Goal: Find specific page/section: Find specific page/section

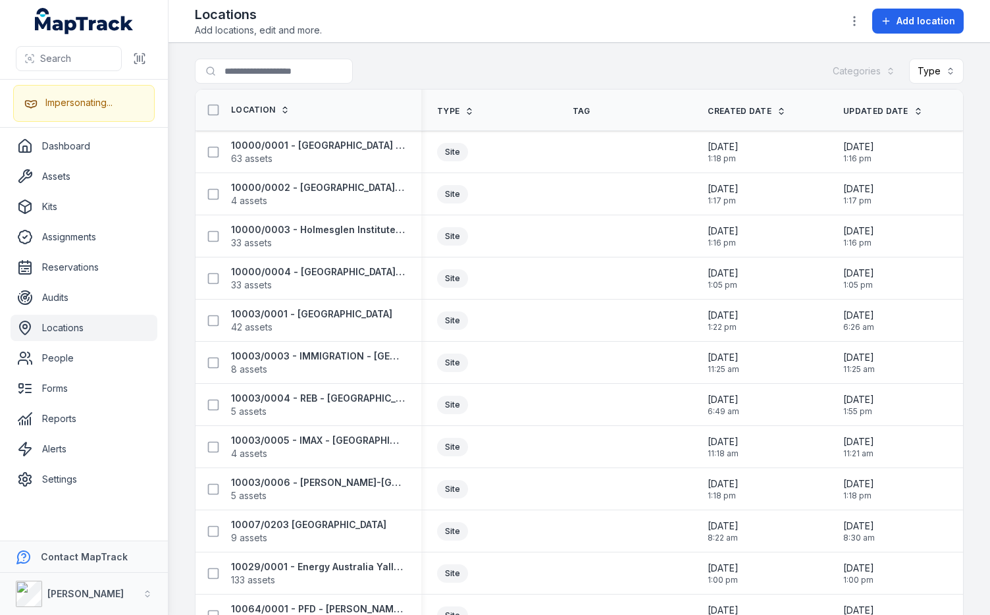
click at [528, 65] on div "Search for locations Categories Type" at bounding box center [579, 74] width 769 height 30
click at [454, 66] on div "Search for locations Categories Type" at bounding box center [579, 74] width 769 height 30
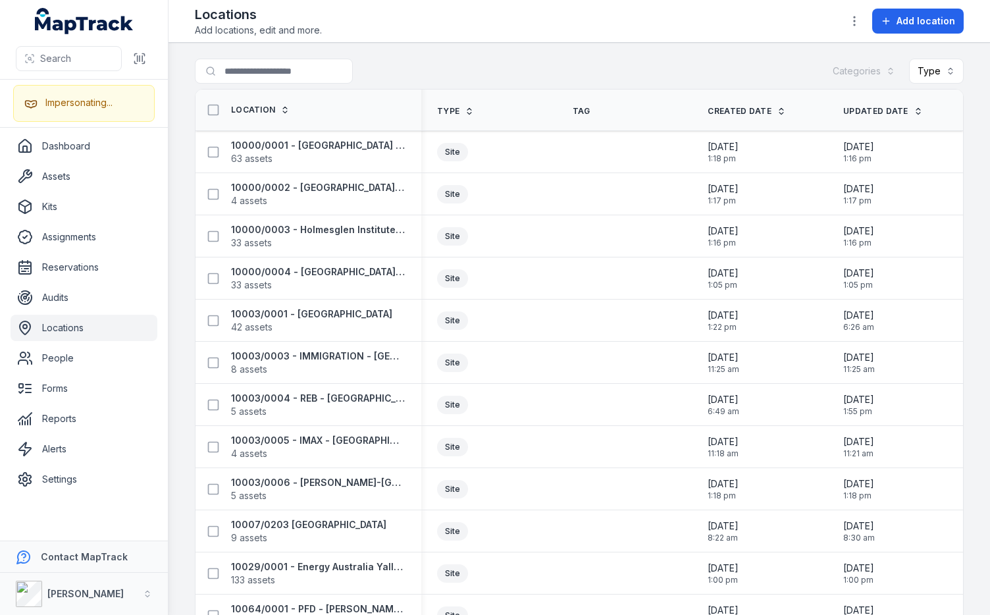
click at [591, 60] on div "Search for locations Categories Type" at bounding box center [579, 74] width 769 height 30
click at [513, 64] on div "Search for locations Categories Type" at bounding box center [579, 74] width 769 height 30
click at [446, 70] on div "Search for locations Categories Type" at bounding box center [579, 74] width 769 height 30
click at [256, 194] on span "4 assets" at bounding box center [249, 200] width 36 height 13
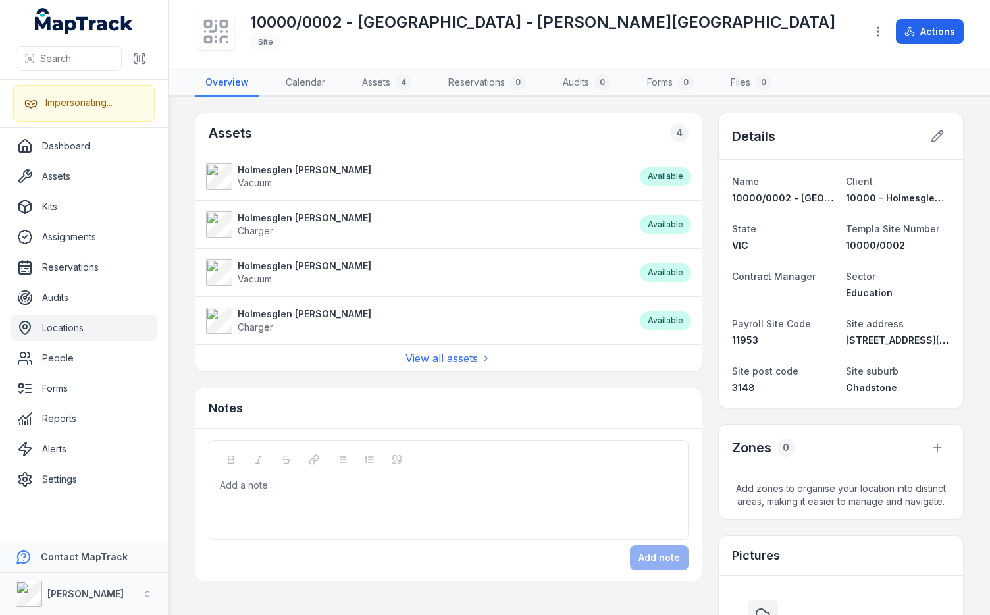
click at [784, 28] on div "10000/0002 - [GEOGRAPHIC_DATA] - [PERSON_NAME][GEOGRAPHIC_DATA]" at bounding box center [525, 32] width 660 height 42
click at [822, 126] on div "Details" at bounding box center [841, 136] width 244 height 47
click at [823, 134] on div "Details" at bounding box center [841, 136] width 244 height 47
click at [825, 68] on header "Toggle Navigation 10000/0002 - [GEOGRAPHIC_DATA] - [PERSON_NAME][GEOGRAPHIC_DAT…" at bounding box center [580, 34] width 822 height 69
click at [825, 27] on div "10000/0002 - [GEOGRAPHIC_DATA] - [PERSON_NAME][GEOGRAPHIC_DATA]" at bounding box center [525, 32] width 660 height 42
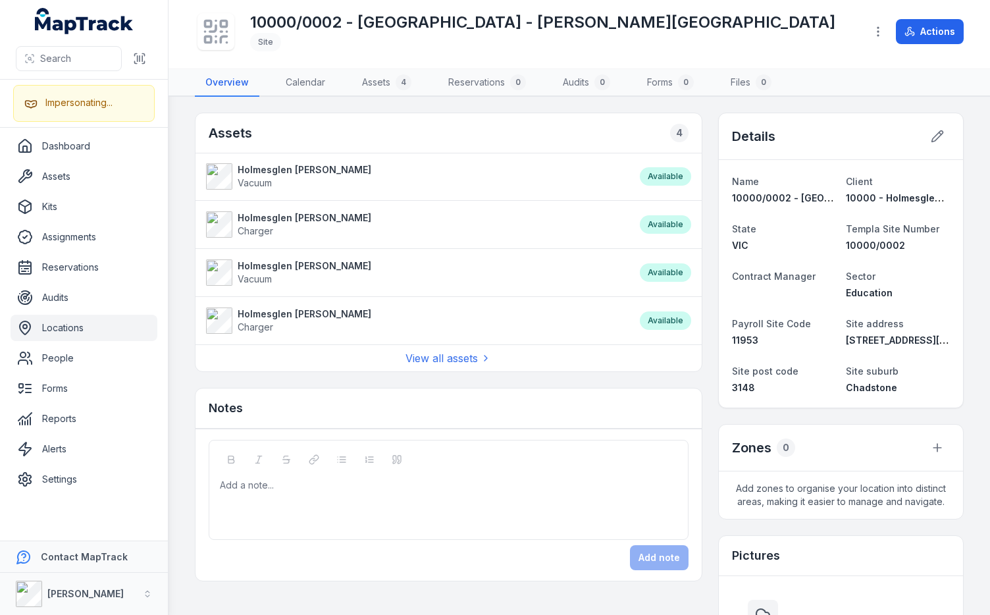
click at [826, 32] on div "10000/0002 - [GEOGRAPHIC_DATA] - [PERSON_NAME][GEOGRAPHIC_DATA]" at bounding box center [525, 32] width 660 height 42
click at [831, 21] on div "10000/0002 - [GEOGRAPHIC_DATA] - [PERSON_NAME][GEOGRAPHIC_DATA]" at bounding box center [525, 32] width 660 height 42
click at [818, 100] on main "Assets 4 Holmesglen [PERSON_NAME] Vacuum Available Holmesglen [PERSON_NAME] Cha…" at bounding box center [580, 356] width 822 height 518
click at [816, 79] on nav "Overview Calendar Assets 4 Reservations 0 Audits 0 Forms 0 Files 0" at bounding box center [579, 83] width 769 height 28
click at [818, 27] on div "10000/0002 - [GEOGRAPHIC_DATA] - [PERSON_NAME][GEOGRAPHIC_DATA]" at bounding box center [525, 32] width 660 height 42
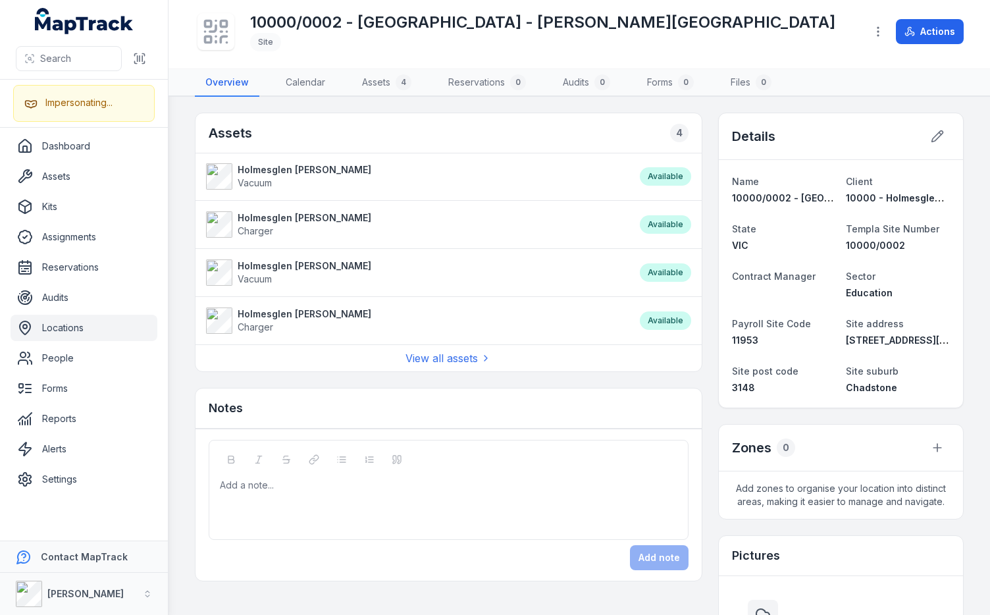
click at [818, 27] on div "10000/0002 - [GEOGRAPHIC_DATA] - [PERSON_NAME][GEOGRAPHIC_DATA]" at bounding box center [525, 32] width 660 height 42
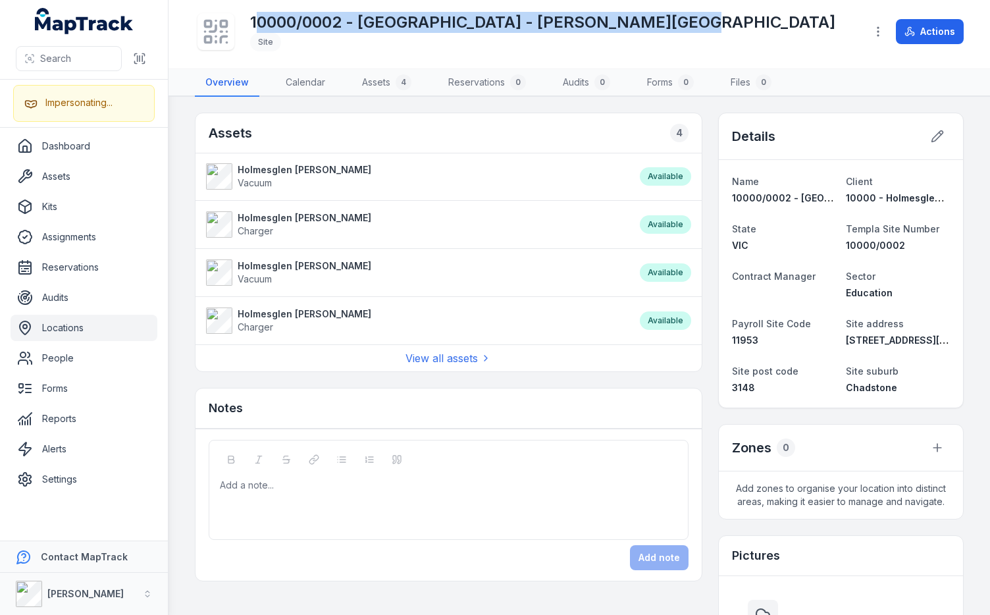
drag, startPoint x: 672, startPoint y: 22, endPoint x: 257, endPoint y: 21, distance: 414.8
click at [257, 21] on div "10000/0002 - [GEOGRAPHIC_DATA] - [PERSON_NAME][GEOGRAPHIC_DATA]" at bounding box center [525, 32] width 660 height 42
click at [328, 24] on h1 "10000/0002 - [GEOGRAPHIC_DATA] - [PERSON_NAME][GEOGRAPHIC_DATA]" at bounding box center [542, 22] width 585 height 21
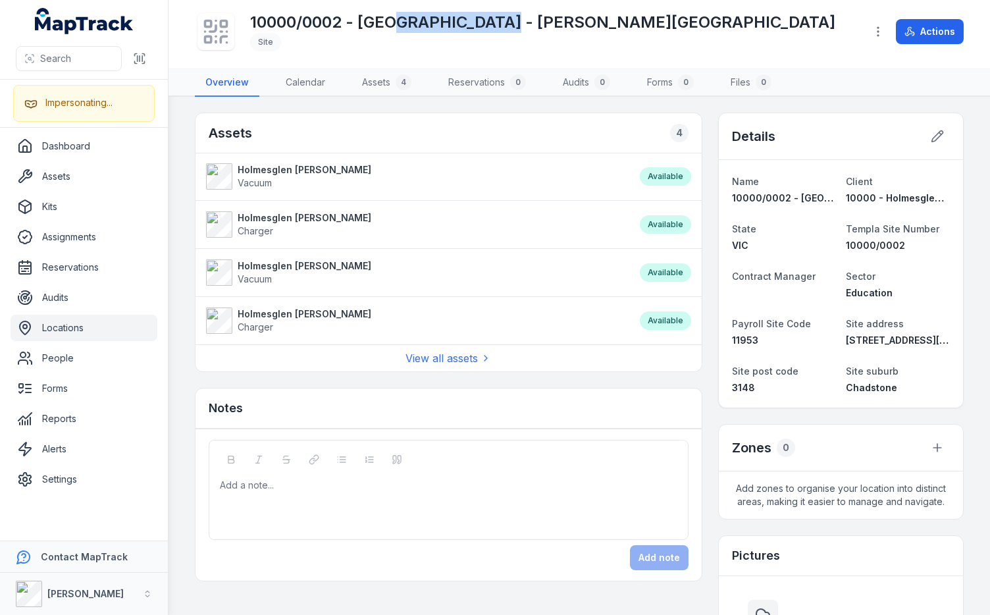
drag, startPoint x: 395, startPoint y: 27, endPoint x: 505, endPoint y: 25, distance: 110.0
click at [494, 25] on h1 "10000/0002 - [GEOGRAPHIC_DATA] - [PERSON_NAME][GEOGRAPHIC_DATA]" at bounding box center [542, 22] width 585 height 21
click at [596, 27] on h1 "10000/0002 - [GEOGRAPHIC_DATA] - [PERSON_NAME][GEOGRAPHIC_DATA]" at bounding box center [542, 22] width 585 height 21
click at [643, 24] on h1 "10000/0002 - [GEOGRAPHIC_DATA] - [PERSON_NAME][GEOGRAPHIC_DATA]" at bounding box center [542, 22] width 585 height 21
drag, startPoint x: 643, startPoint y: 24, endPoint x: 698, endPoint y: 24, distance: 55.3
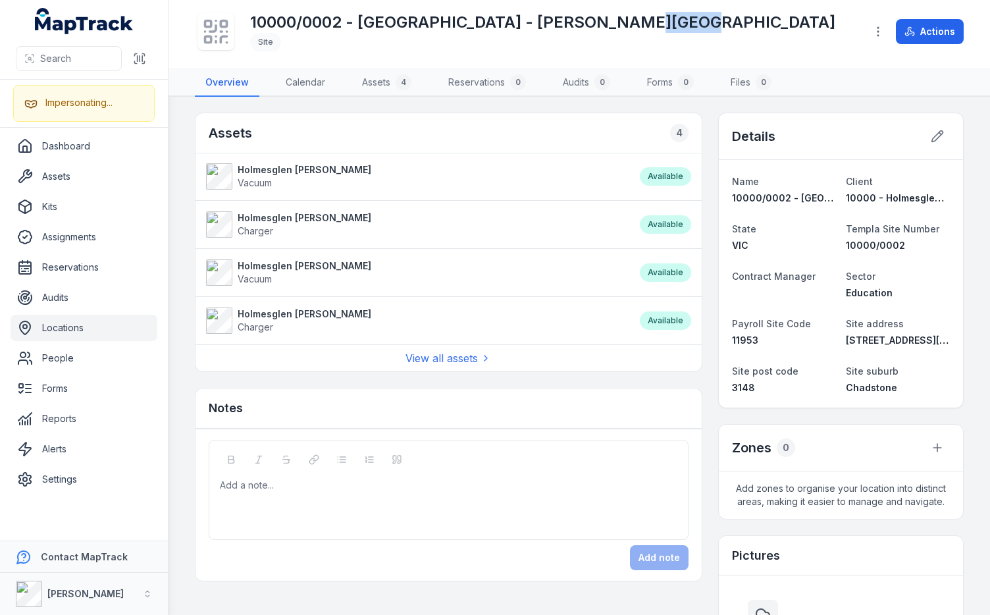
click at [643, 24] on h1 "10000/0002 - [GEOGRAPHIC_DATA] - [PERSON_NAME][GEOGRAPHIC_DATA]" at bounding box center [542, 22] width 585 height 21
click at [726, 24] on div "10000/0002 - [GEOGRAPHIC_DATA] - [PERSON_NAME][GEOGRAPHIC_DATA]" at bounding box center [525, 32] width 660 height 42
click at [698, 136] on div "Assets 4 Holmesglen [PERSON_NAME] Vacuum Available Holmesglen [PERSON_NAME] Cha…" at bounding box center [579, 527] width 769 height 828
click at [703, 45] on div "10000/0002 - [GEOGRAPHIC_DATA] - [PERSON_NAME][GEOGRAPHIC_DATA]" at bounding box center [525, 32] width 660 height 42
click at [697, 17] on div "10000/0002 - [GEOGRAPHIC_DATA] - [PERSON_NAME][GEOGRAPHIC_DATA]" at bounding box center [525, 32] width 660 height 42
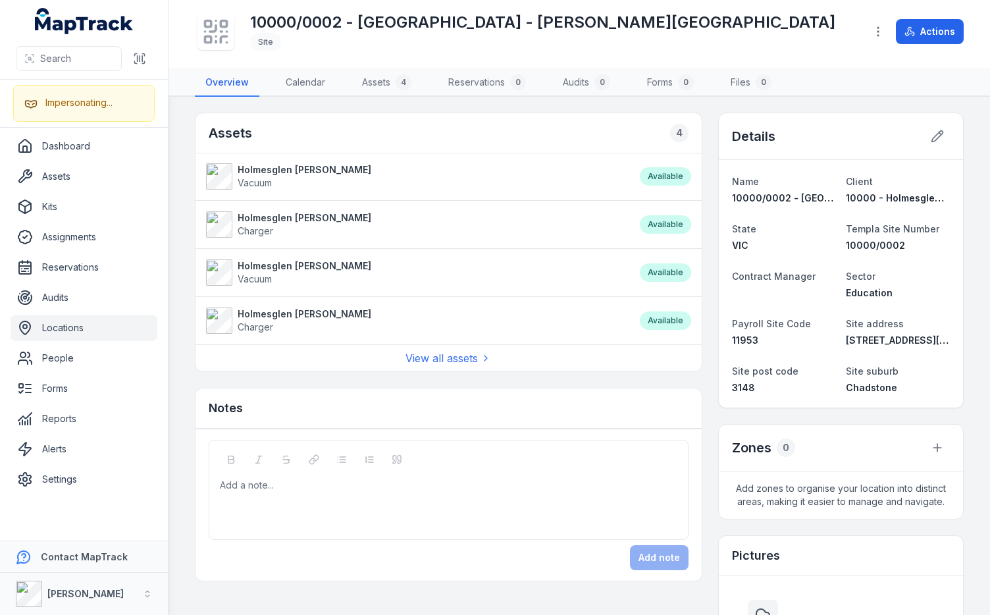
click at [840, 17] on div "10000/0002 - [GEOGRAPHIC_DATA] - [PERSON_NAME][GEOGRAPHIC_DATA]" at bounding box center [525, 32] width 660 height 42
click at [849, 20] on div "10000/0002 - [GEOGRAPHIC_DATA] - [PERSON_NAME][GEOGRAPHIC_DATA]" at bounding box center [525, 32] width 660 height 42
drag, startPoint x: 711, startPoint y: 22, endPoint x: 533, endPoint y: 18, distance: 178.5
click at [533, 18] on div "10000/0002 - [GEOGRAPHIC_DATA] - [PERSON_NAME][GEOGRAPHIC_DATA]" at bounding box center [525, 32] width 660 height 42
drag, startPoint x: 562, startPoint y: 24, endPoint x: 628, endPoint y: 19, distance: 66.0
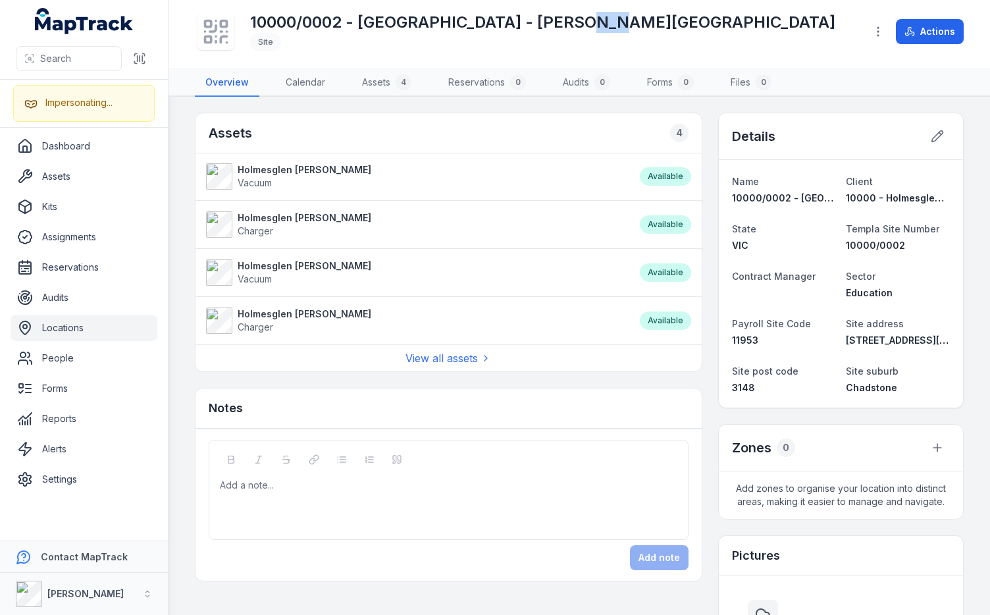
click at [620, 20] on h1 "10000/0002 - [GEOGRAPHIC_DATA] - [PERSON_NAME][GEOGRAPHIC_DATA]" at bounding box center [542, 22] width 585 height 21
drag, startPoint x: 685, startPoint y: 22, endPoint x: 703, endPoint y: 3, distance: 26.6
click at [685, 22] on div "10000/0002 - [GEOGRAPHIC_DATA] - [PERSON_NAME][GEOGRAPHIC_DATA]" at bounding box center [525, 32] width 660 height 42
click at [744, 18] on div "10000/0002 - [GEOGRAPHIC_DATA] - [PERSON_NAME][GEOGRAPHIC_DATA]" at bounding box center [525, 32] width 660 height 42
click at [177, 128] on main "Assets 4 Holmesglen [PERSON_NAME] Vacuum Available Holmesglen [PERSON_NAME] Cha…" at bounding box center [580, 356] width 822 height 518
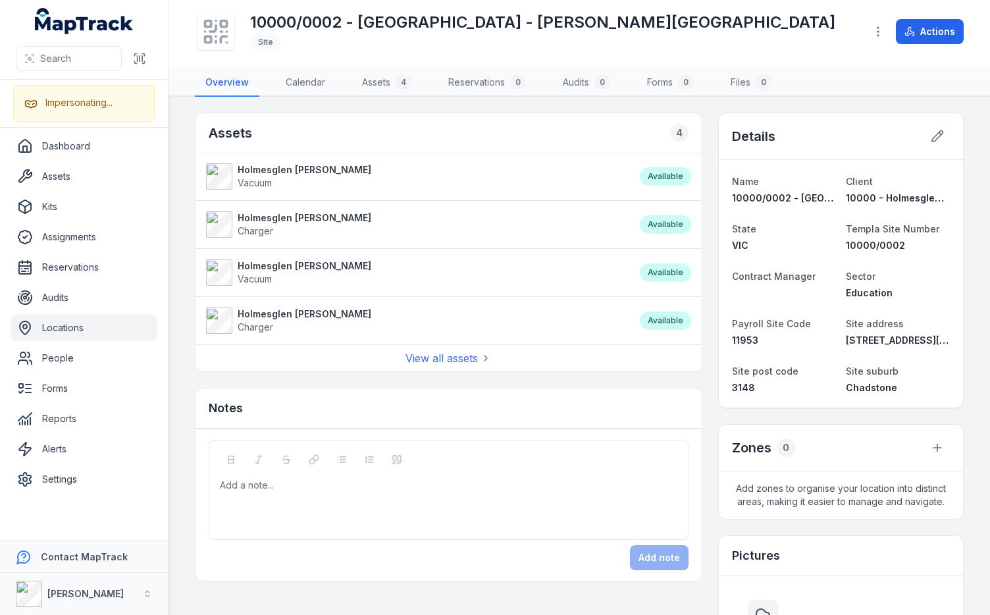
click at [234, 133] on h2 "Assets" at bounding box center [230, 133] width 43 height 18
click at [235, 133] on h2 "Assets" at bounding box center [230, 133] width 43 height 18
click at [242, 132] on h2 "Assets" at bounding box center [230, 133] width 43 height 18
click at [289, 126] on div "Assets 4" at bounding box center [449, 133] width 506 height 40
click at [241, 129] on h2 "Assets" at bounding box center [230, 133] width 43 height 18
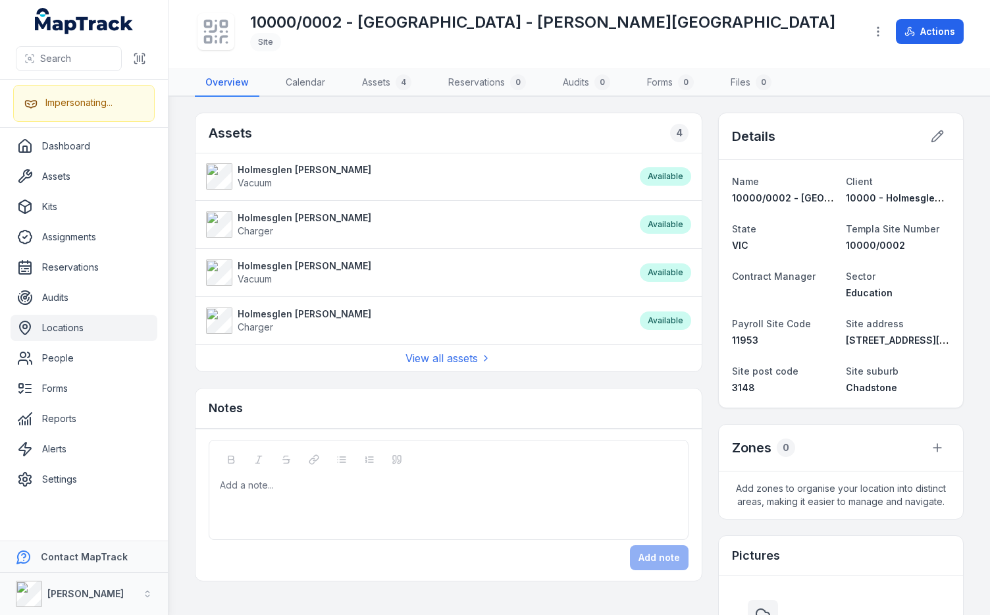
click at [268, 129] on div "Assets 4" at bounding box center [449, 133] width 506 height 40
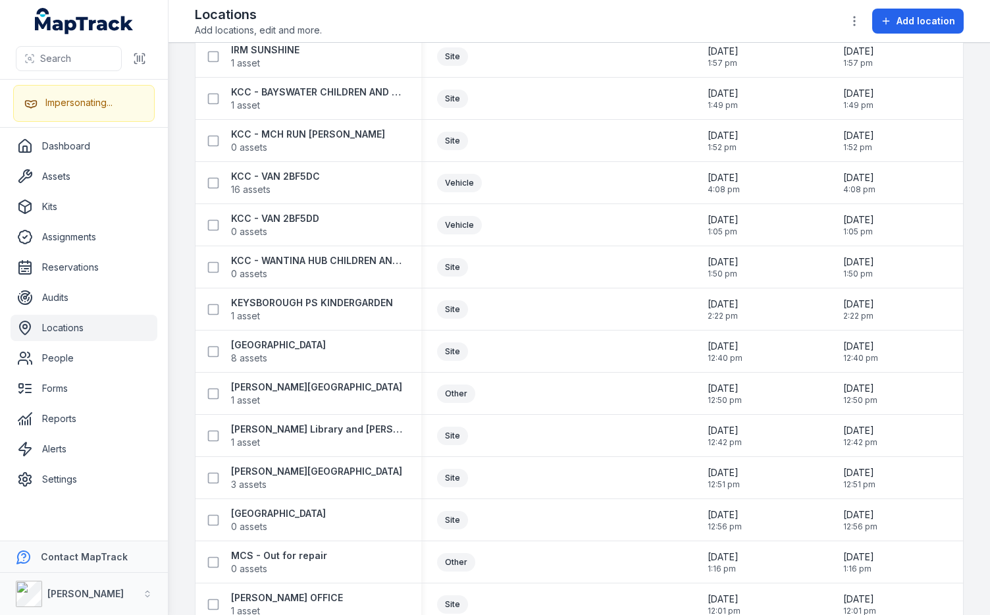
scroll to position [20602, 0]
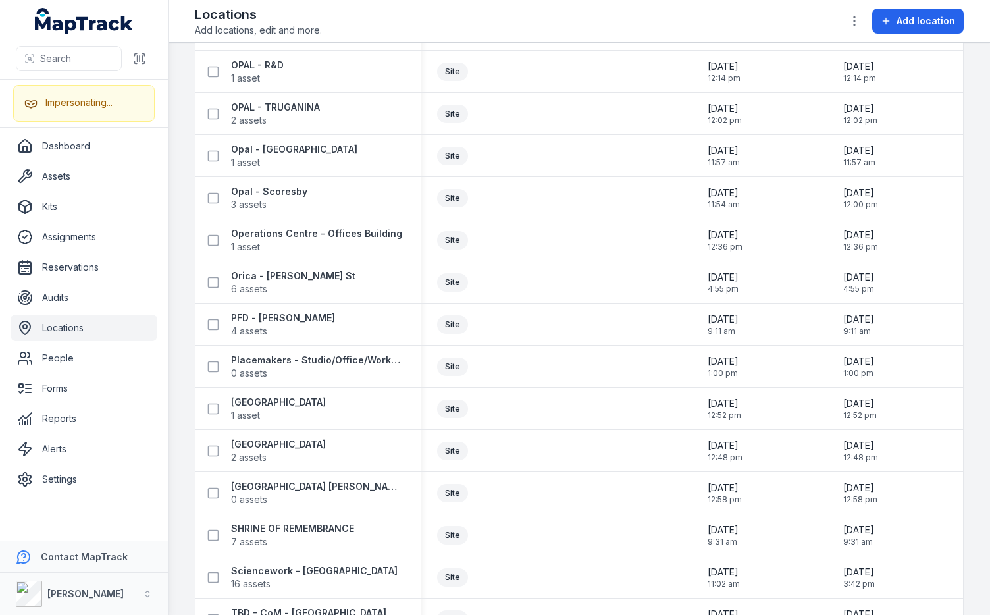
click at [964, 150] on main "Search for locations Categories Type Location Type Tag Created Date Updated Dat…" at bounding box center [580, 329] width 822 height 572
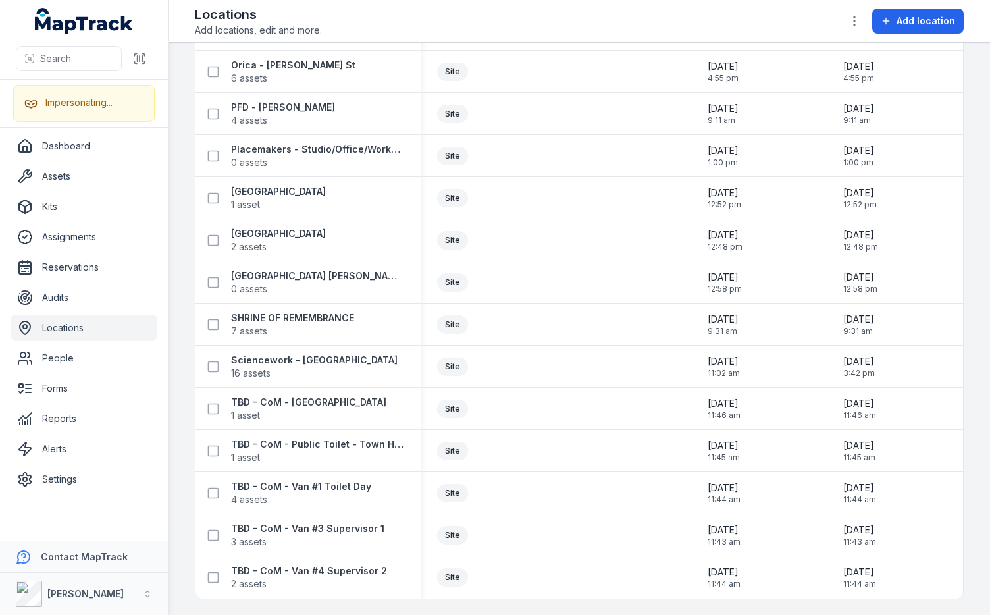
scroll to position [20804, 0]
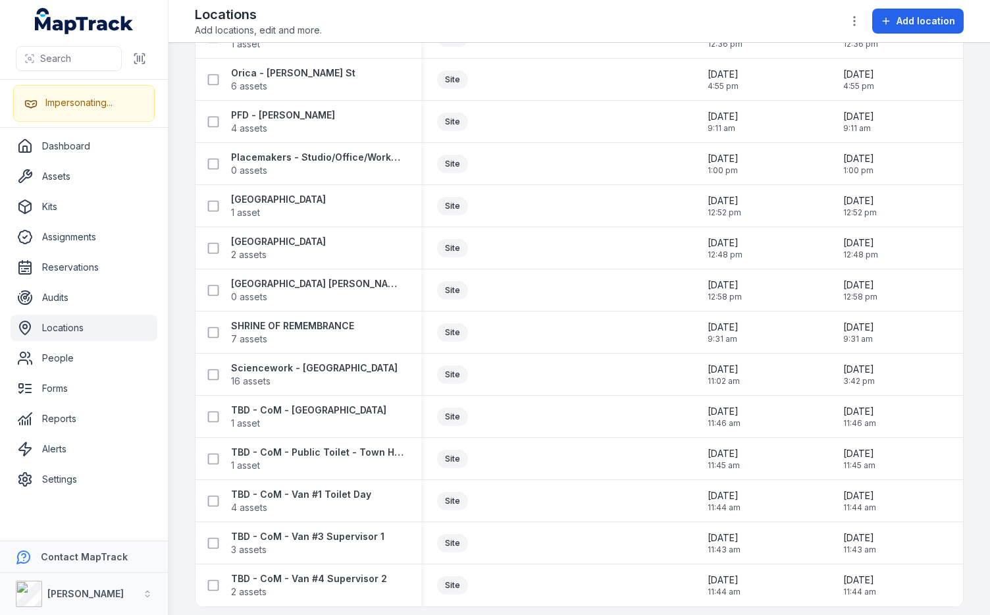
click at [965, 154] on main "Search for locations Categories Type Location Type Tag Created Date Updated Dat…" at bounding box center [580, 329] width 822 height 572
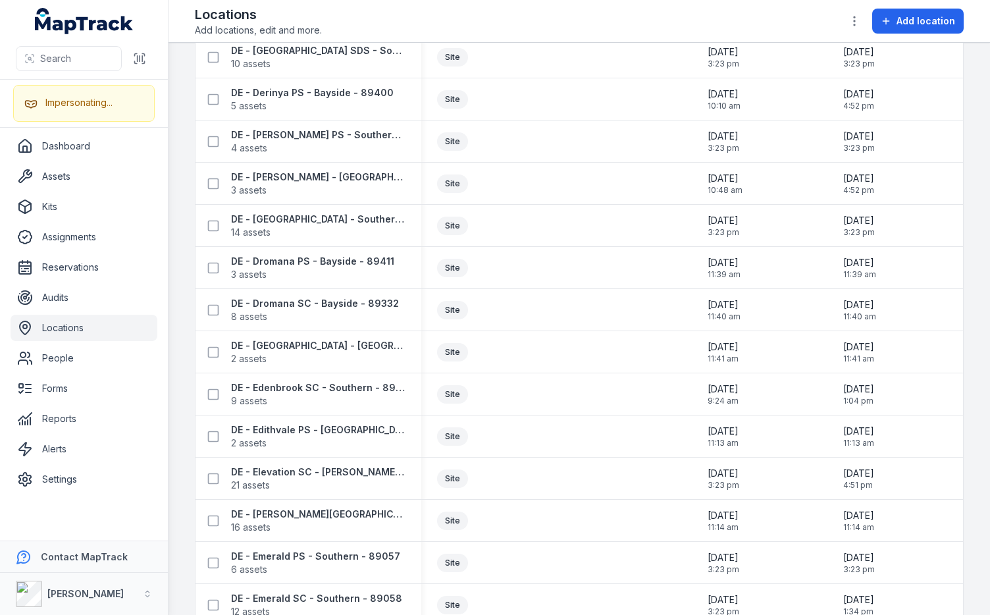
scroll to position [9726, 0]
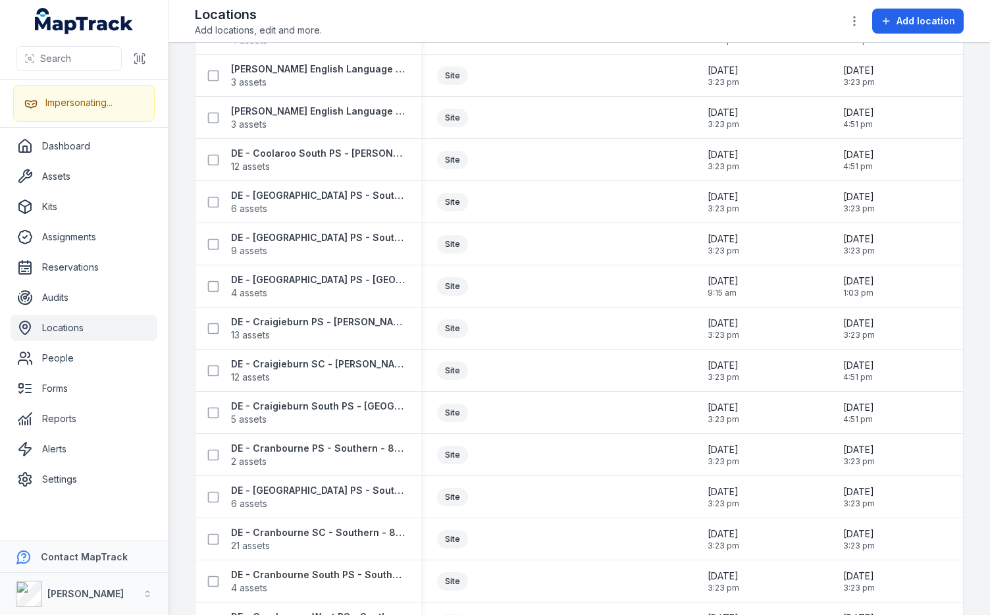
click at [965, 154] on main "Search for locations Categories Type Location Type Tag Created Date Updated Dat…" at bounding box center [580, 329] width 822 height 572
click at [799, 27] on div "Locations Add locations, edit and more. Add location" at bounding box center [579, 21] width 769 height 32
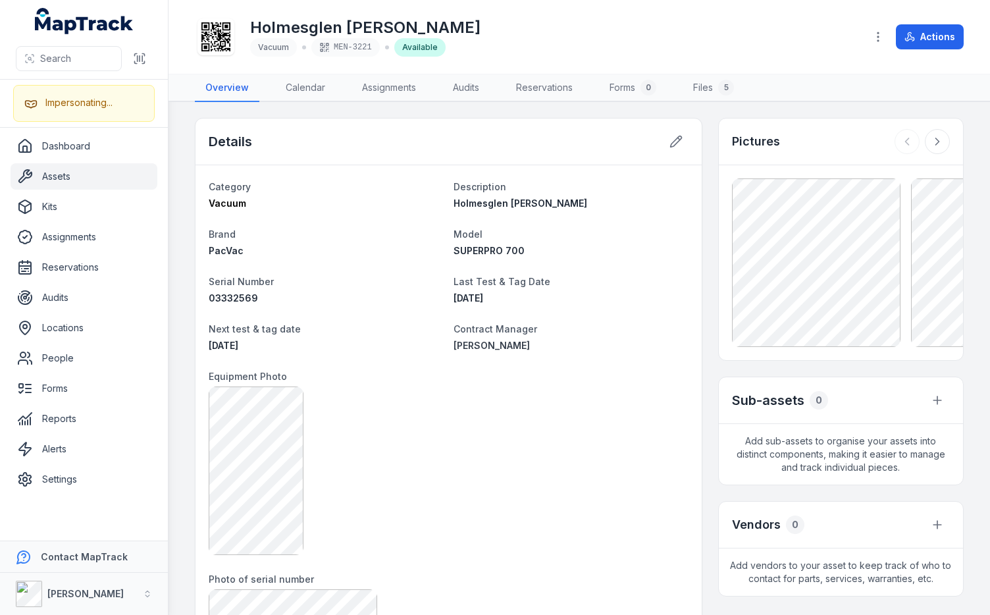
click at [796, 139] on div "Pictures" at bounding box center [841, 142] width 244 height 47
click at [809, 86] on nav "Overview Calendar Assignments Audits Reservations Forms 0 Files 5" at bounding box center [579, 88] width 769 height 28
click at [286, 142] on div "Details" at bounding box center [449, 142] width 506 height 47
click at [300, 137] on div "Details" at bounding box center [449, 142] width 506 height 47
click at [390, 137] on div "Details" at bounding box center [449, 142] width 506 height 47
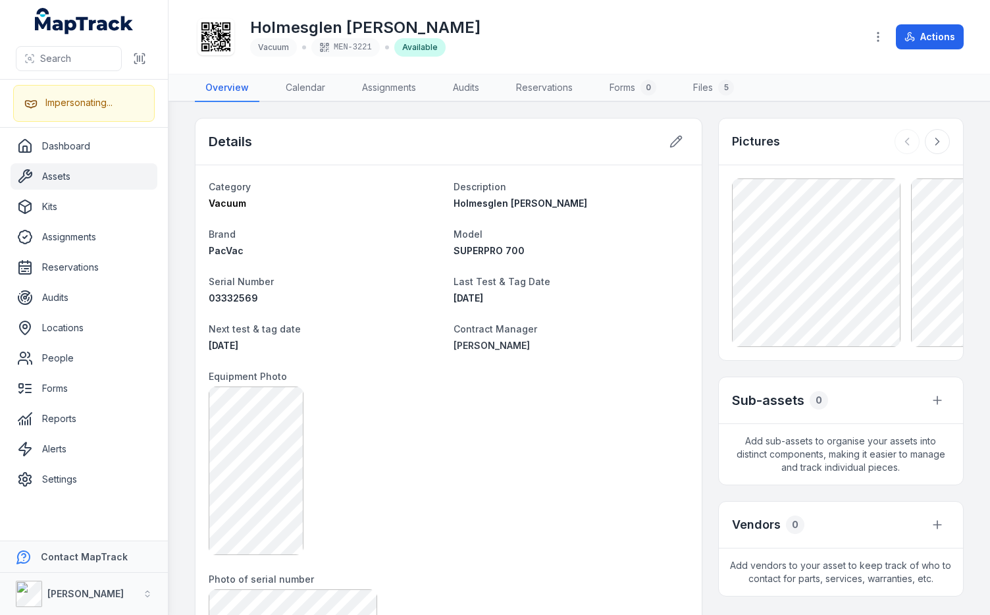
click at [468, 134] on div "Details" at bounding box center [449, 142] width 506 height 47
click at [469, 105] on main "Details Category Vacuum Description Holmesglen Drummond Brand PacVac Model SUPE…" at bounding box center [580, 358] width 822 height 513
click at [465, 43] on div "Holmesglen Drummond Vacuum MEN-3221 Available" at bounding box center [525, 37] width 660 height 42
drag, startPoint x: 466, startPoint y: 106, endPoint x: 530, endPoint y: 101, distance: 64.0
click at [466, 106] on main "Details Category Vacuum Description Holmesglen Drummond Brand PacVac Model SUPE…" at bounding box center [580, 358] width 822 height 513
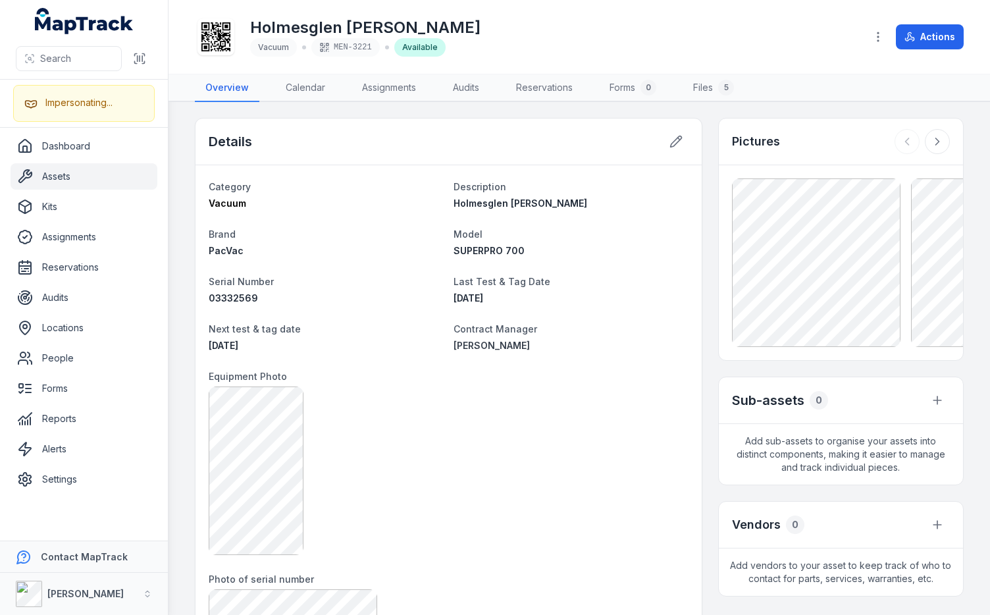
click at [540, 102] on main "Details Category Vacuum Description Holmesglen Drummond Brand PacVac Model SUPE…" at bounding box center [580, 358] width 822 height 513
click at [542, 103] on main "Details Category Vacuum Description Holmesglen Drummond Brand PacVac Model SUPE…" at bounding box center [580, 358] width 822 height 513
click at [566, 136] on div "Details" at bounding box center [449, 142] width 506 height 47
click at [515, 439] on div at bounding box center [449, 470] width 480 height 169
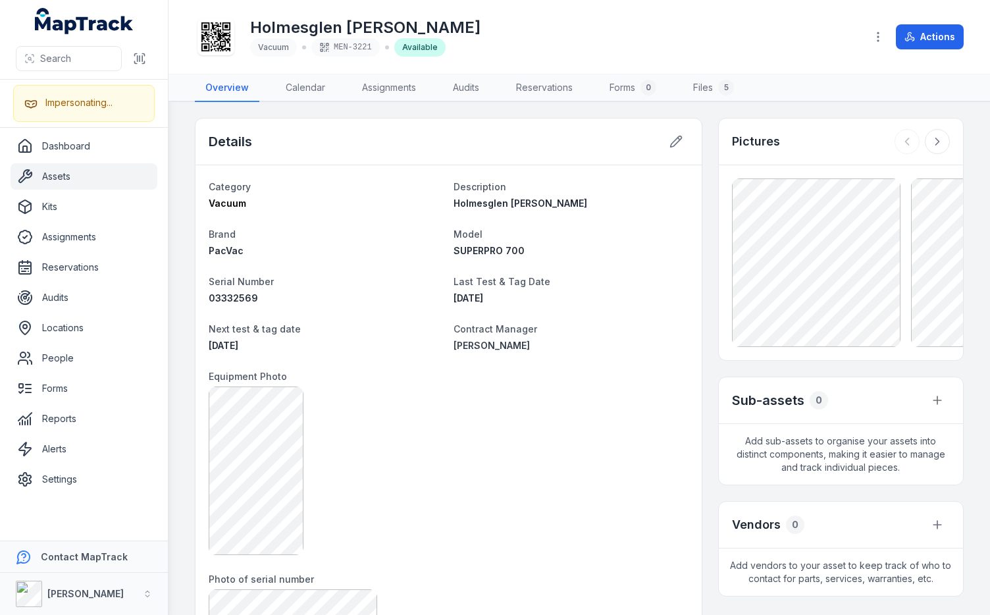
click at [439, 444] on div at bounding box center [449, 470] width 480 height 169
click at [377, 147] on div "Details" at bounding box center [449, 142] width 506 height 47
click at [379, 145] on div "Details" at bounding box center [449, 142] width 506 height 47
